Goal: Information Seeking & Learning: Learn about a topic

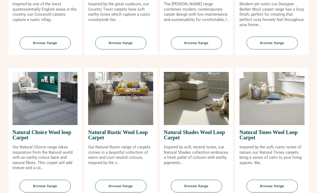
scroll to position [301, 0]
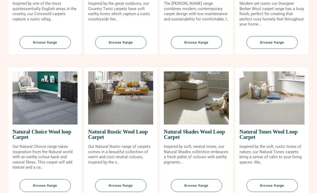
click at [288, 123] on img at bounding box center [271, 98] width 65 height 53
click at [278, 192] on span "Browse Range" at bounding box center [271, 185] width 51 height 13
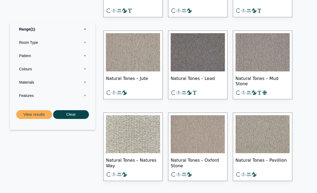
scroll to position [349, 0]
click at [132, 141] on img at bounding box center [133, 134] width 54 height 38
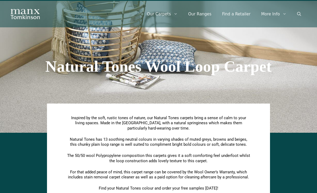
scroll to position [0, 0]
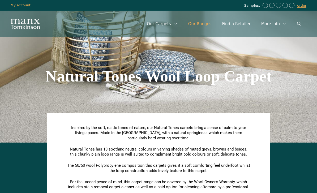
click at [213, 23] on link "Our Ranges" at bounding box center [200, 24] width 34 height 16
